Goal: Navigation & Orientation: Find specific page/section

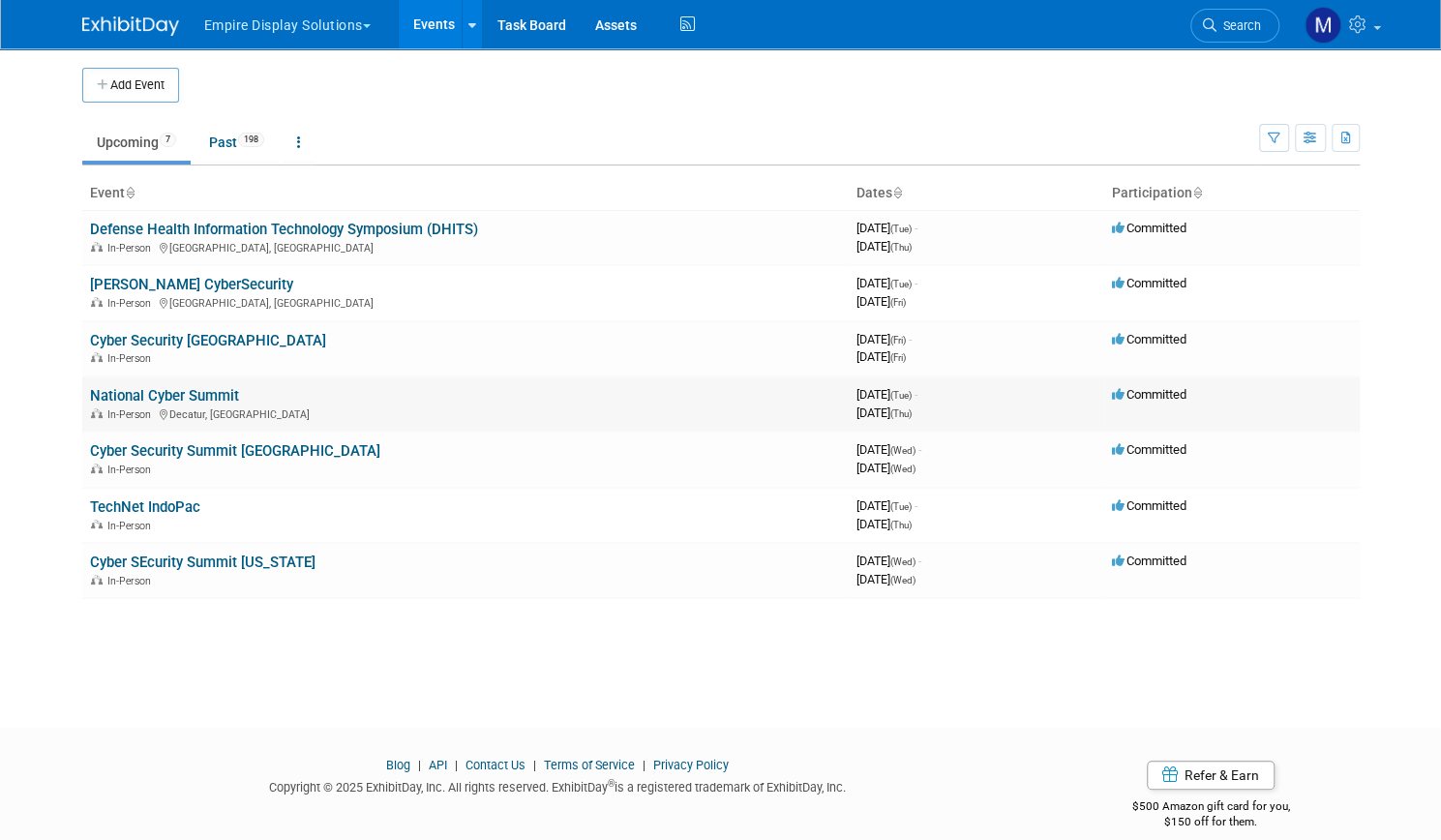
click at [217, 390] on link "National Cyber Summit" at bounding box center [164, 396] width 149 height 18
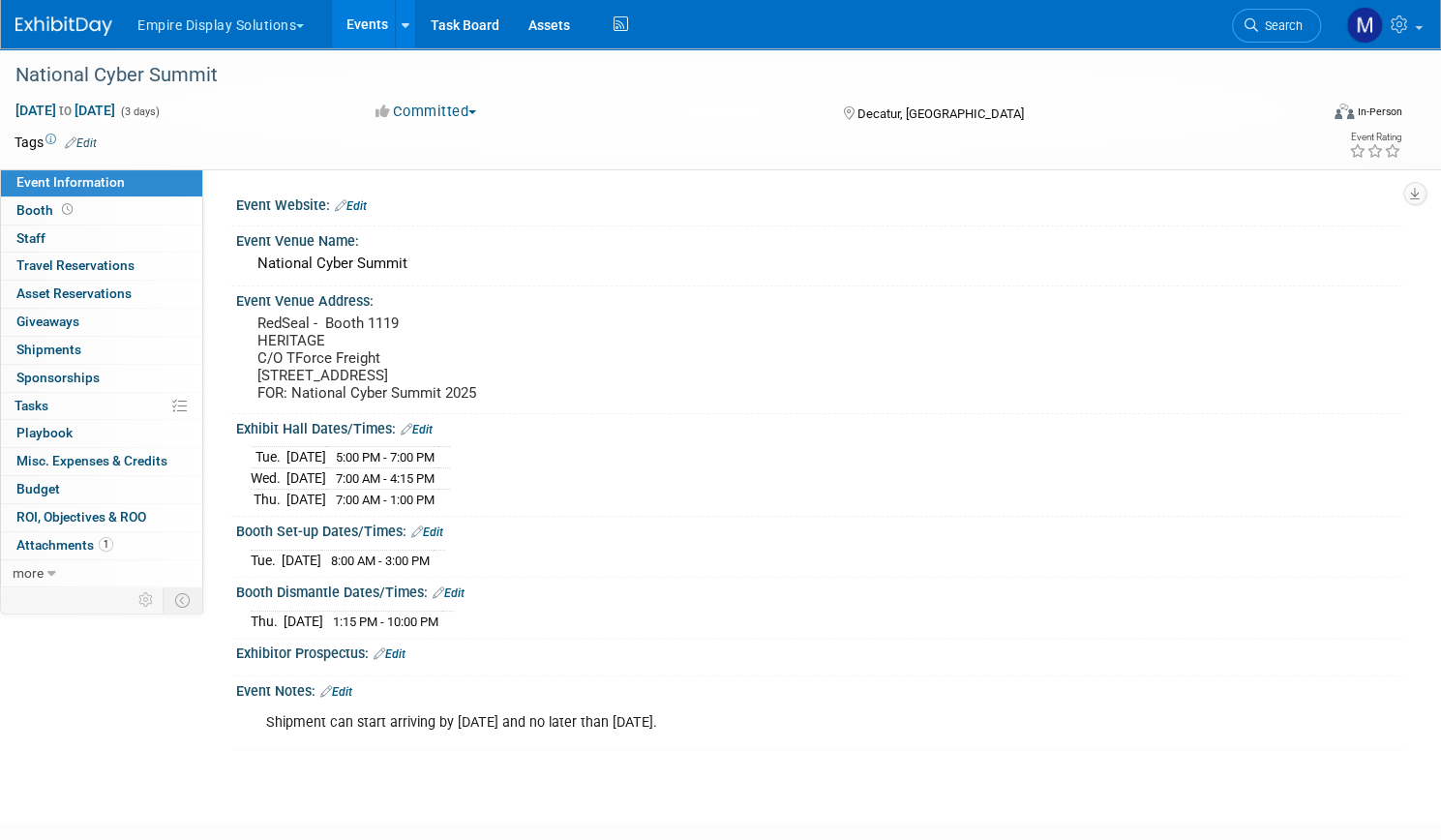
click at [328, 24] on button "Empire Display Solutions" at bounding box center [232, 21] width 193 height 43
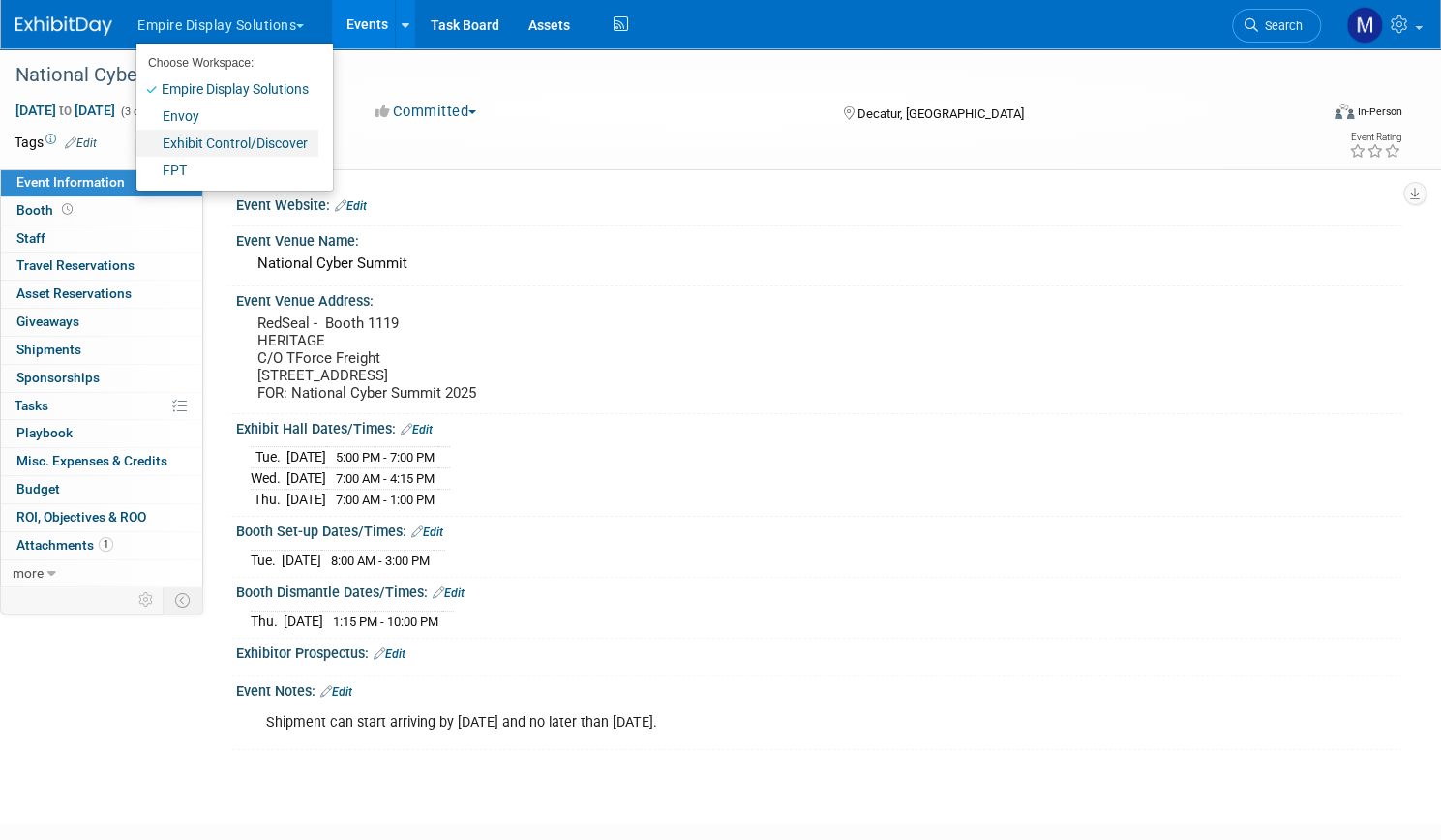
click at [269, 145] on link "Exhibit Control/Discover" at bounding box center [227, 142] width 182 height 27
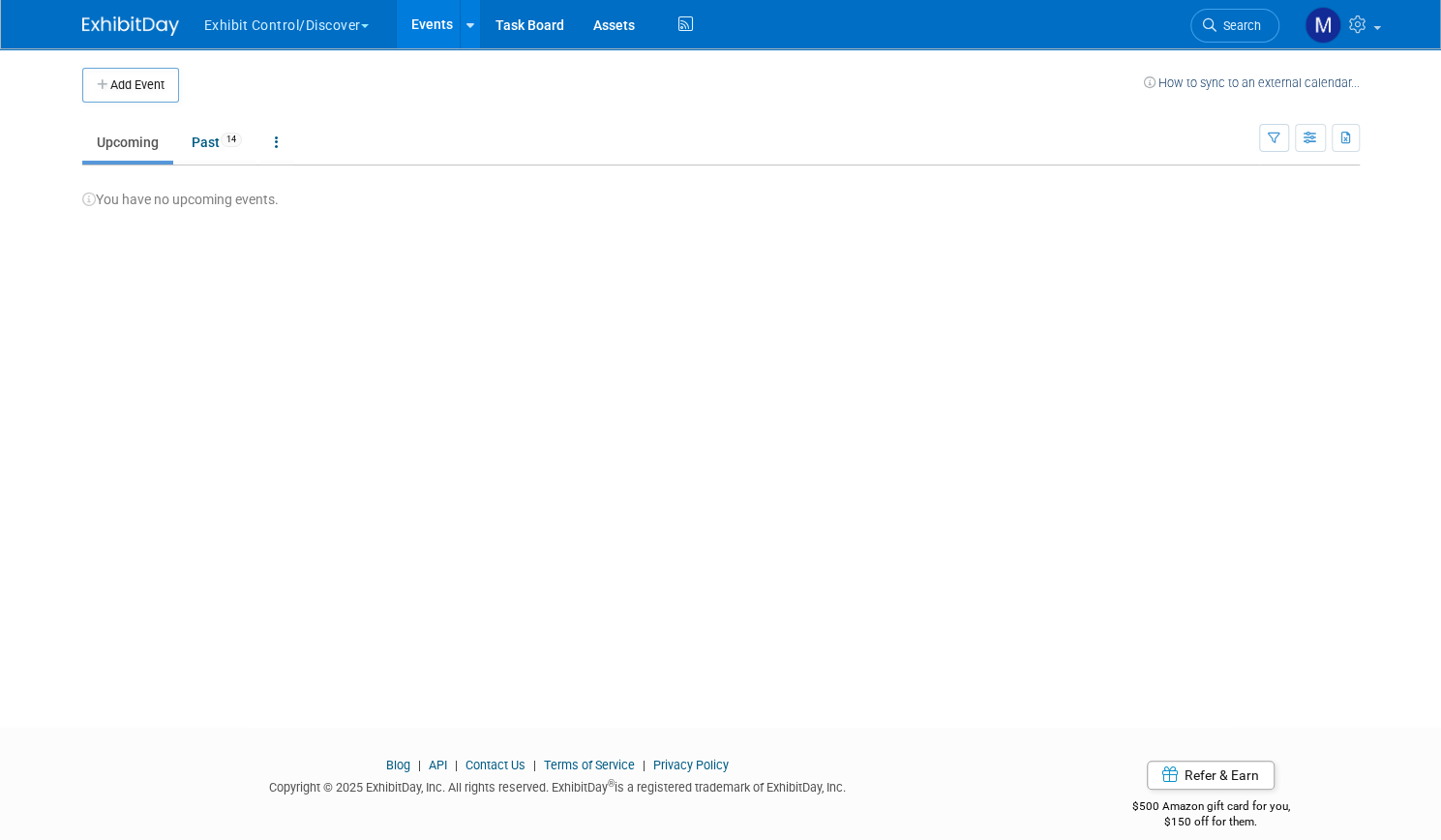
click at [331, 23] on button "Exhibit Control/Discover" at bounding box center [297, 21] width 191 height 43
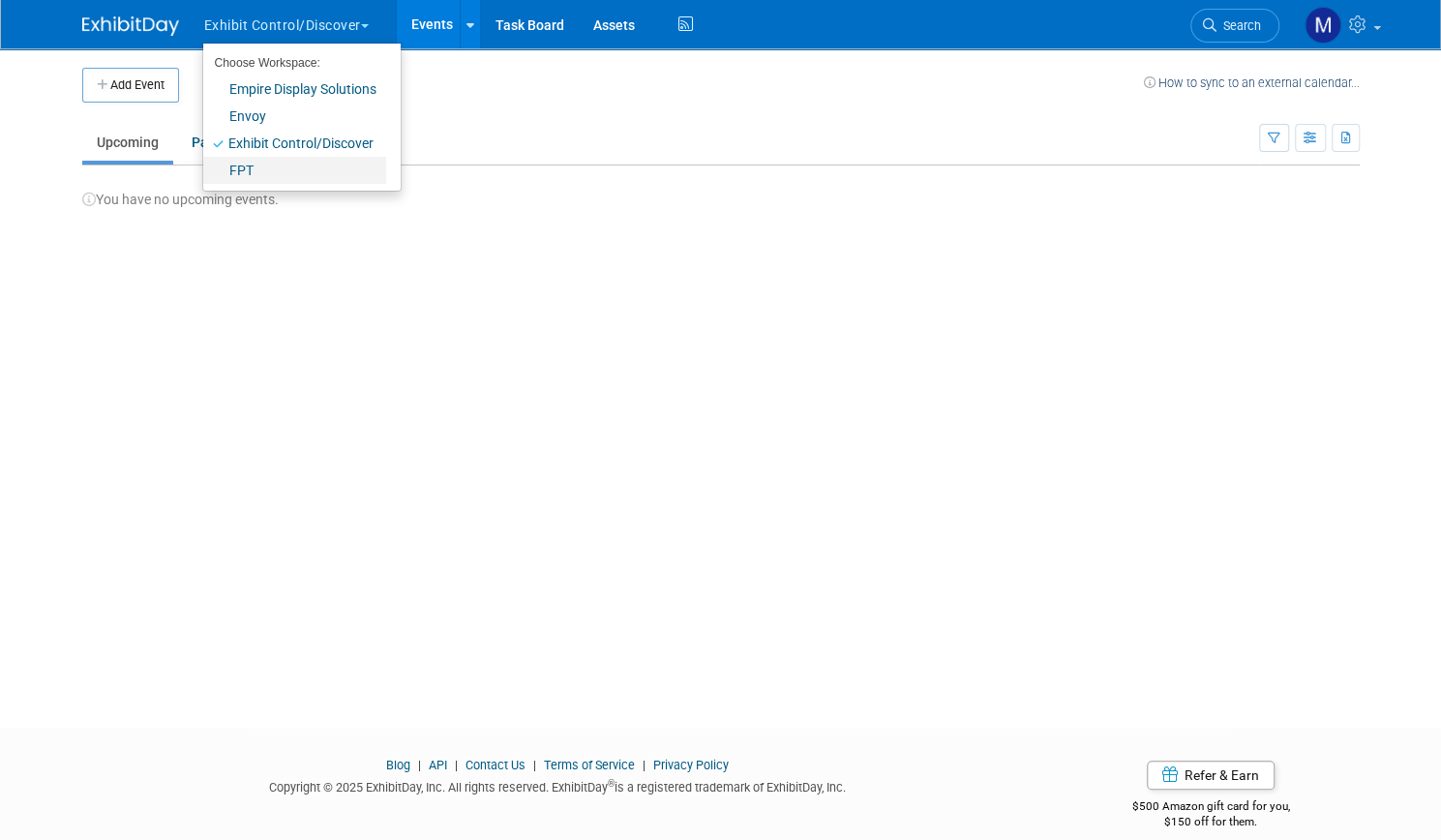
click at [274, 177] on link "FPT" at bounding box center [294, 170] width 183 height 27
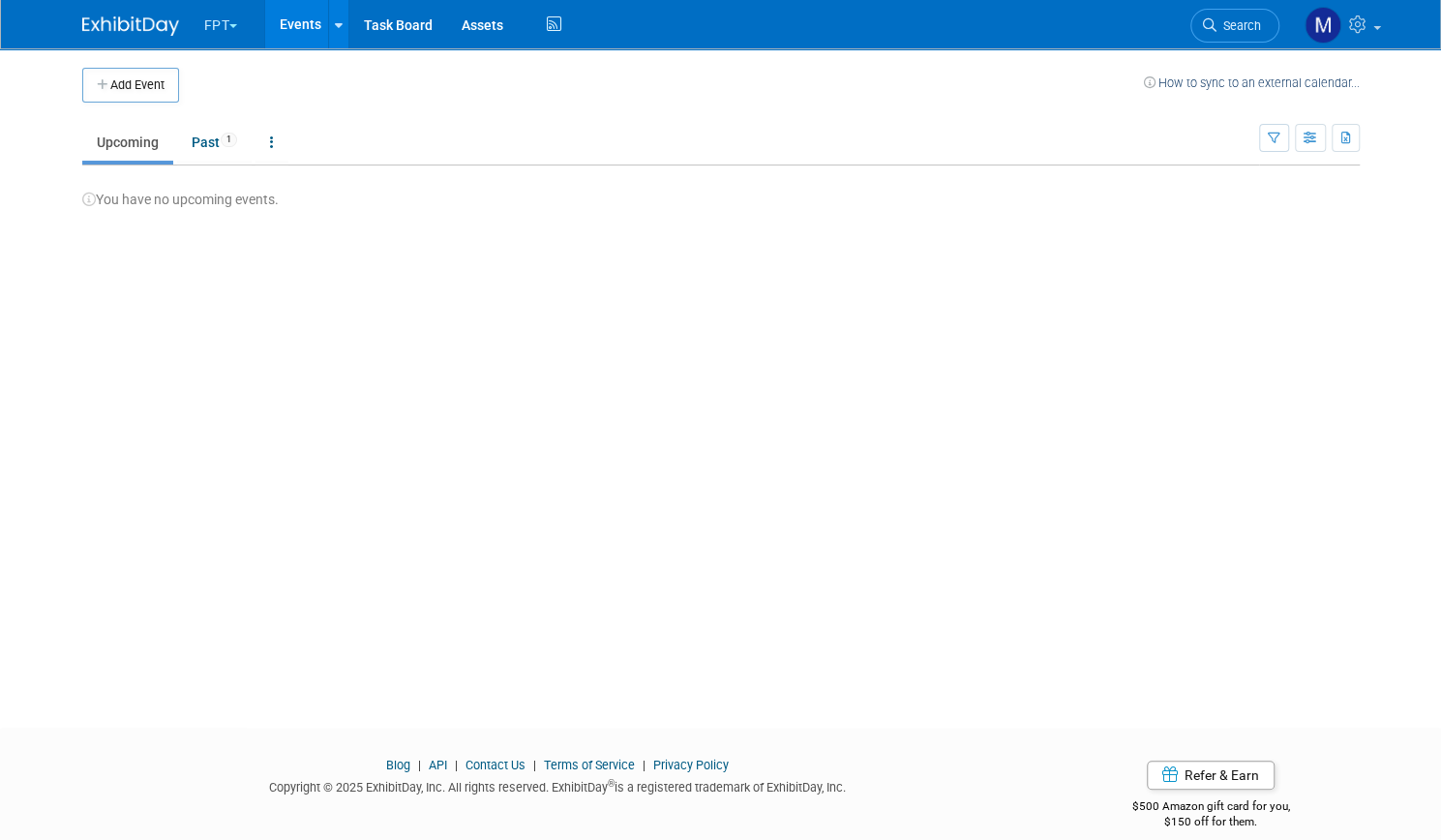
click at [224, 16] on button "FPT" at bounding box center [232, 21] width 60 height 43
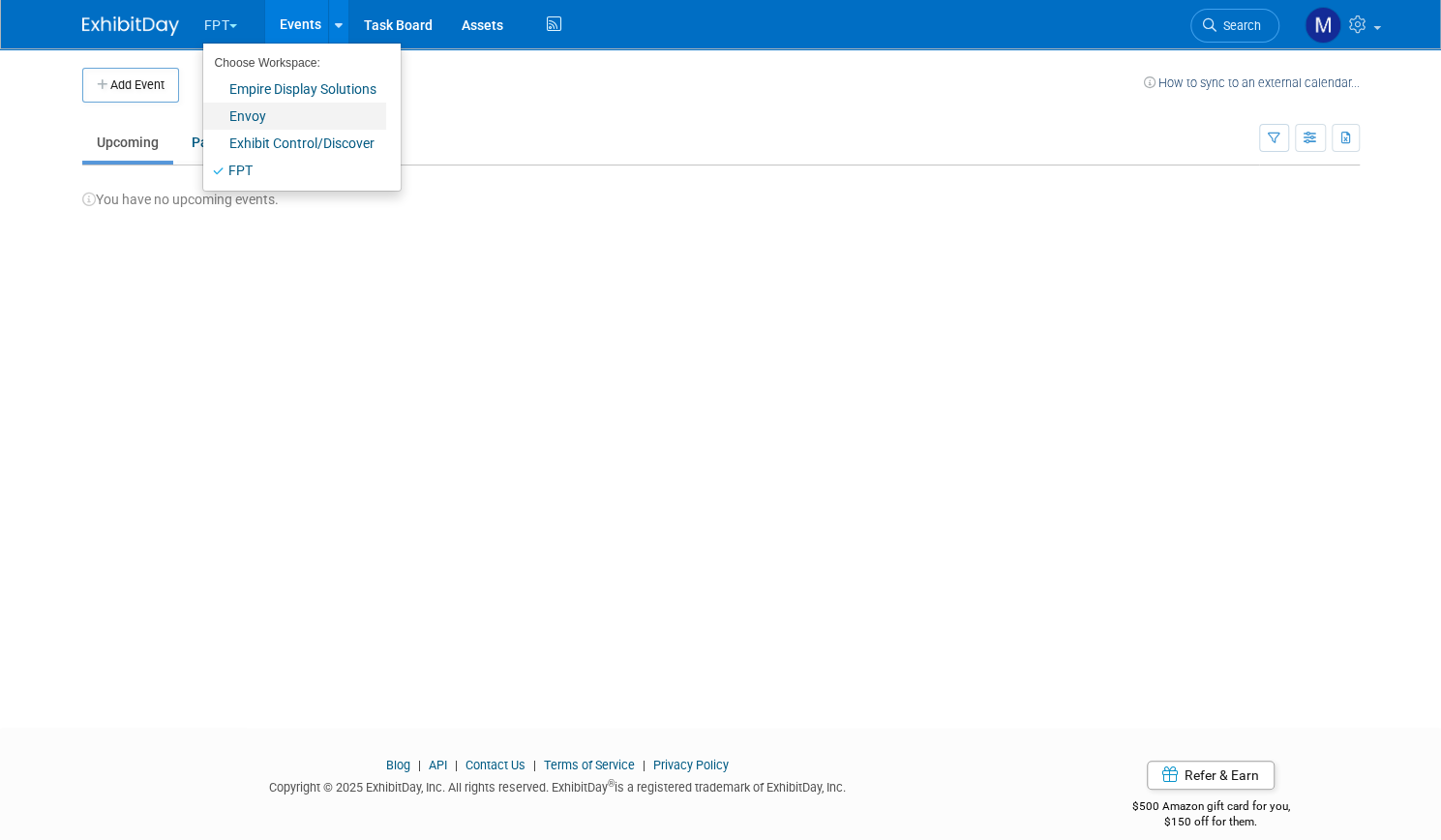
click at [227, 123] on link "Envoy" at bounding box center [294, 115] width 183 height 27
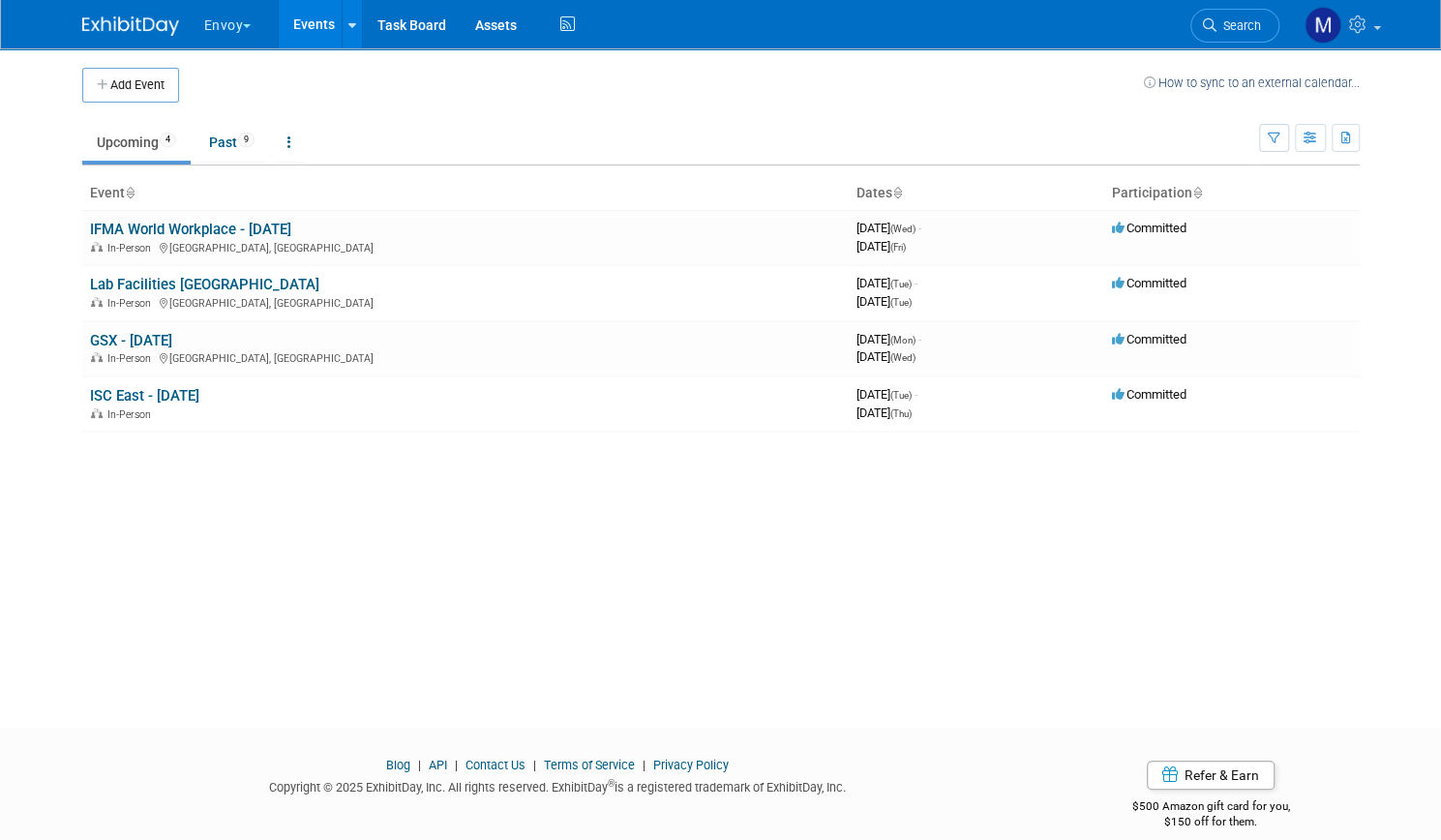
click at [202, 20] on button "Envoy" at bounding box center [239, 21] width 74 height 43
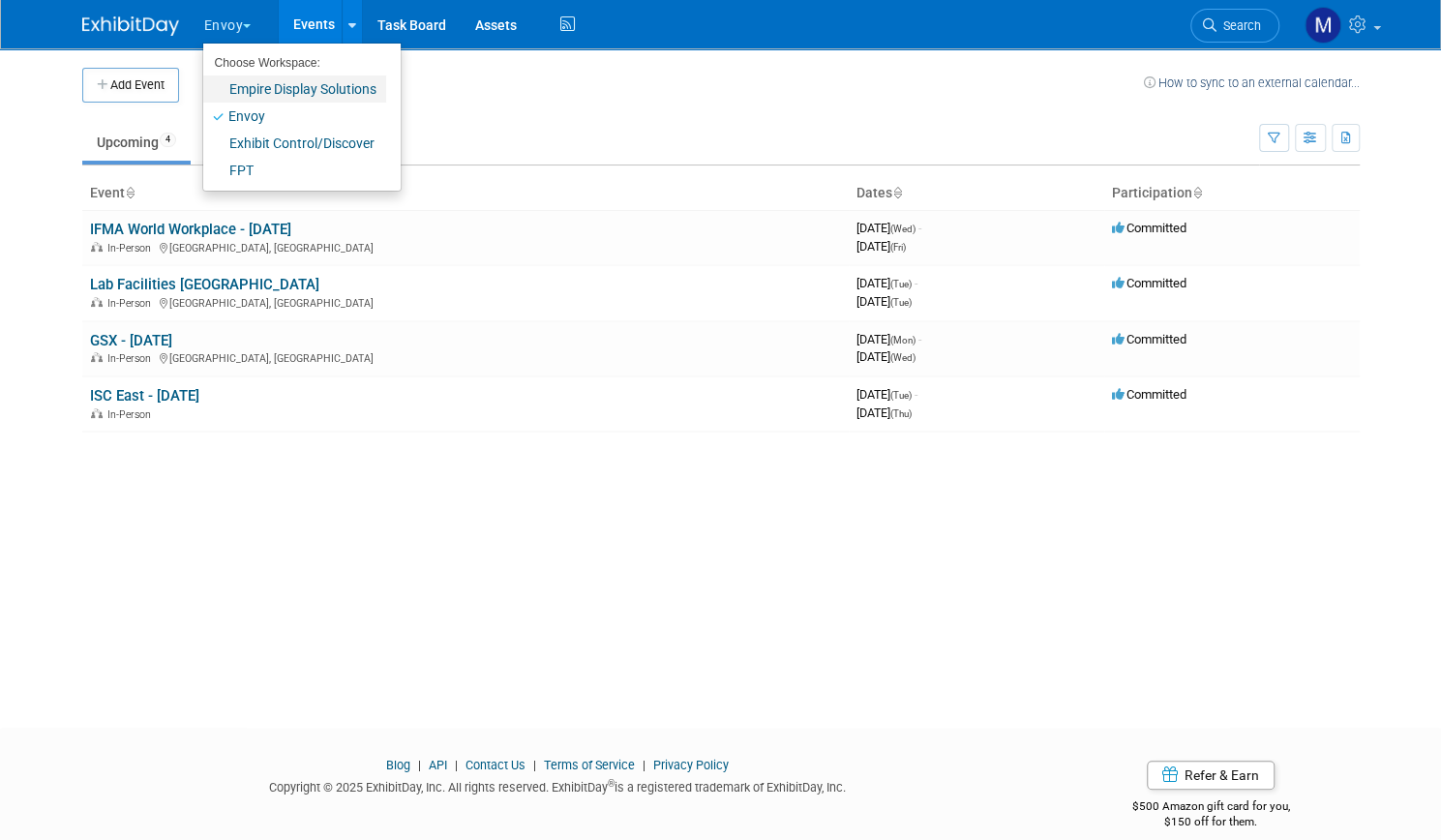
click at [227, 76] on link "Empire Display Solutions" at bounding box center [294, 88] width 183 height 27
